Goal: Task Accomplishment & Management: Manage account settings

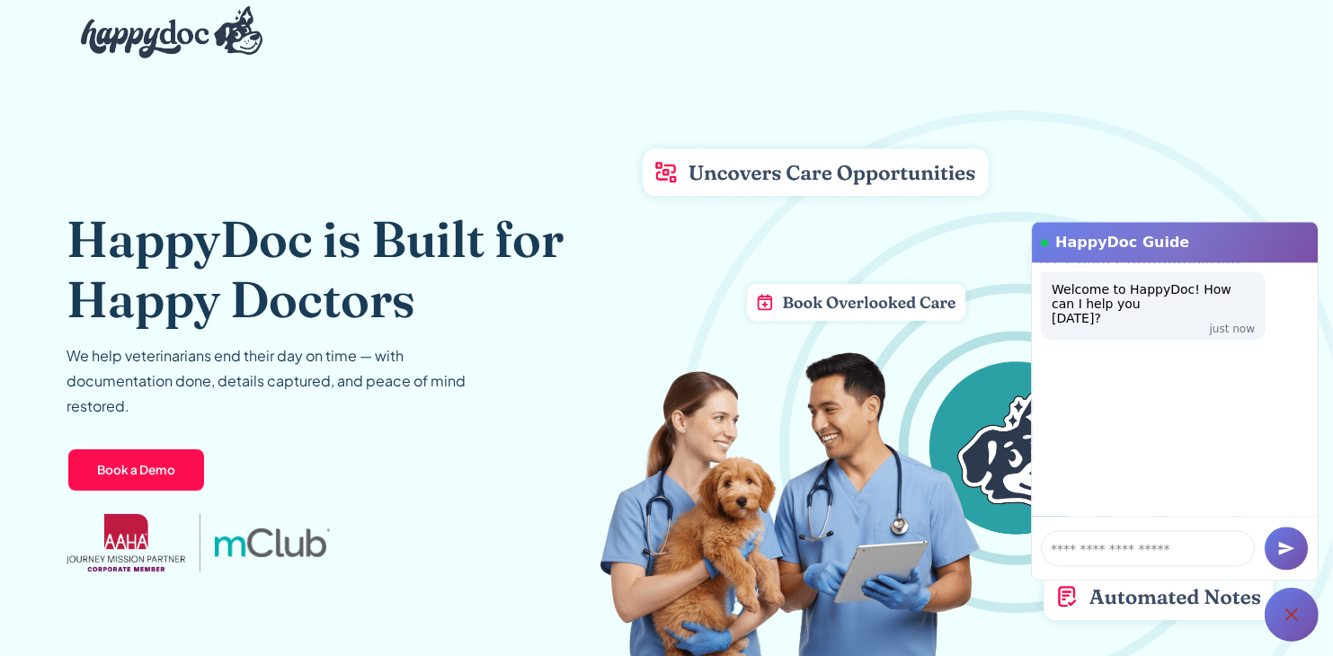
drag, startPoint x: 1018, startPoint y: 136, endPoint x: 1026, endPoint y: 127, distance: 12.1
click at [1019, 136] on img at bounding box center [967, 416] width 734 height 646
click at [1083, 79] on div "HappyDoc is Built for Happy Doctors We help veterinarians end their day on time…" at bounding box center [667, 401] width 1200 height 673
click at [735, 70] on div "HappyDoc is Built for Happy Doctors We help veterinarians end their day on time…" at bounding box center [667, 401] width 1200 height 673
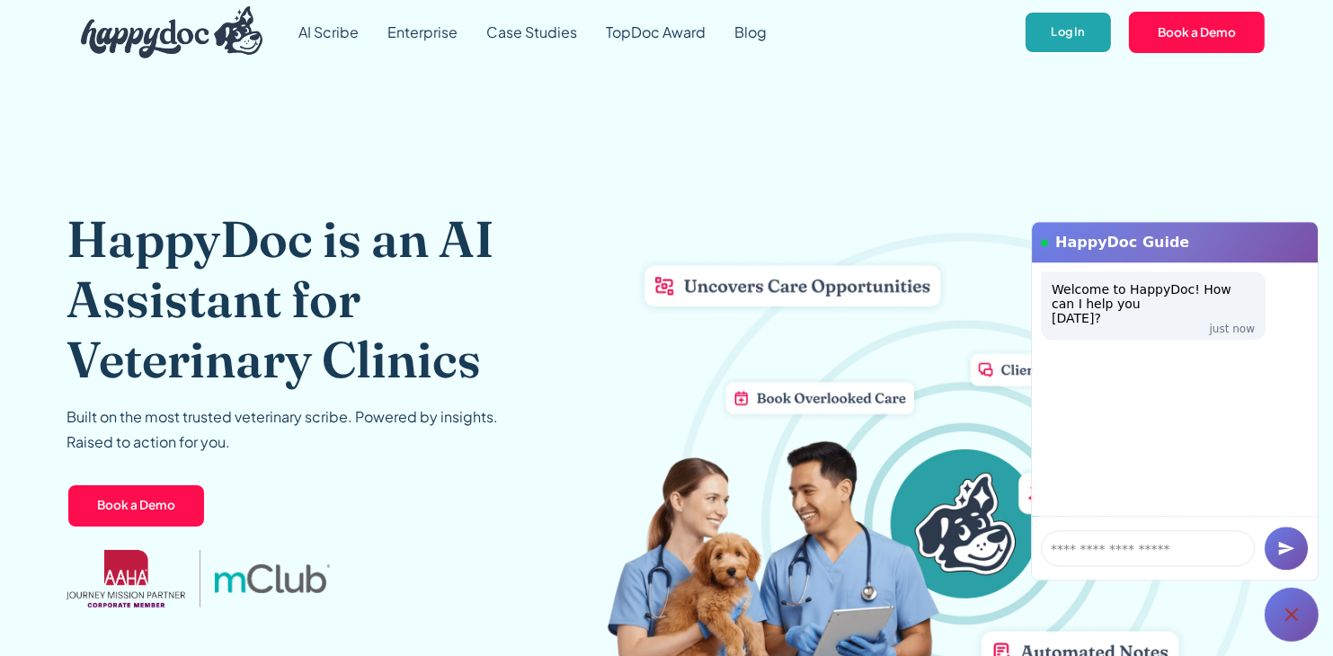
click at [1083, 30] on link "Log In" at bounding box center [1068, 33] width 89 height 44
